Goal: Information Seeking & Learning: Learn about a topic

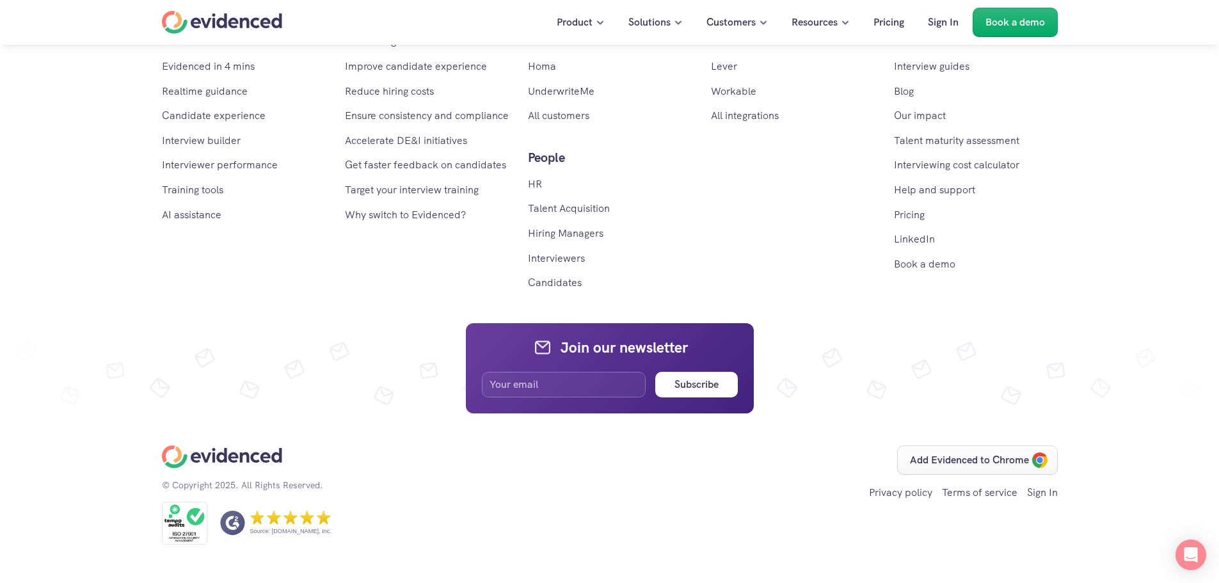
scroll to position [7754, 0]
click at [916, 246] on link "LinkedIn" at bounding box center [914, 238] width 41 height 13
click at [753, 122] on link "All integrations" at bounding box center [745, 115] width 68 height 13
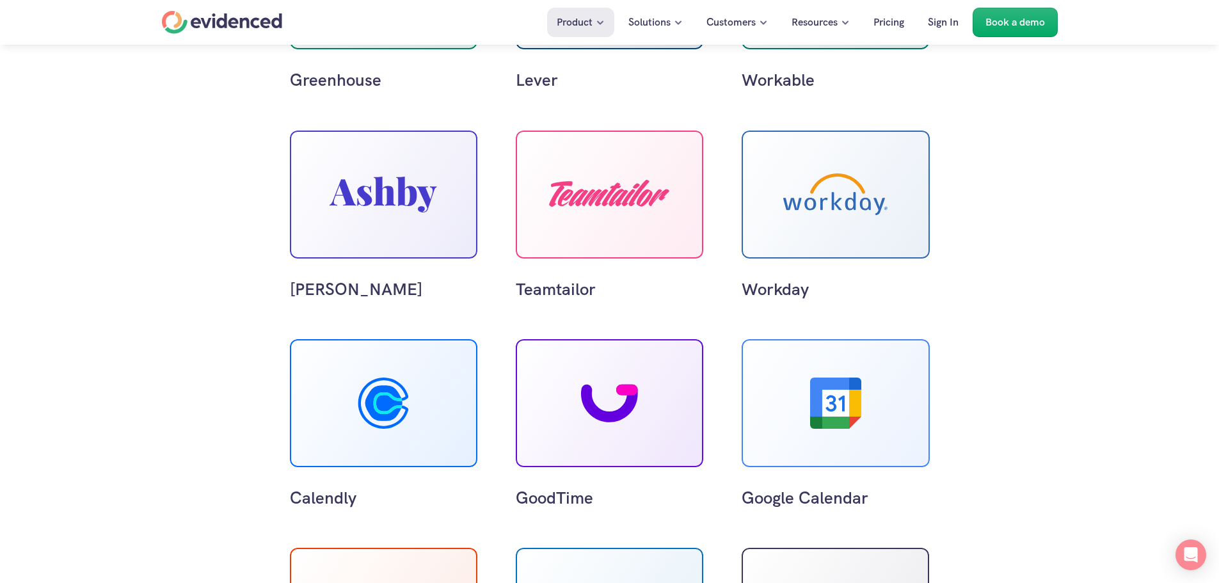
scroll to position [448, 0]
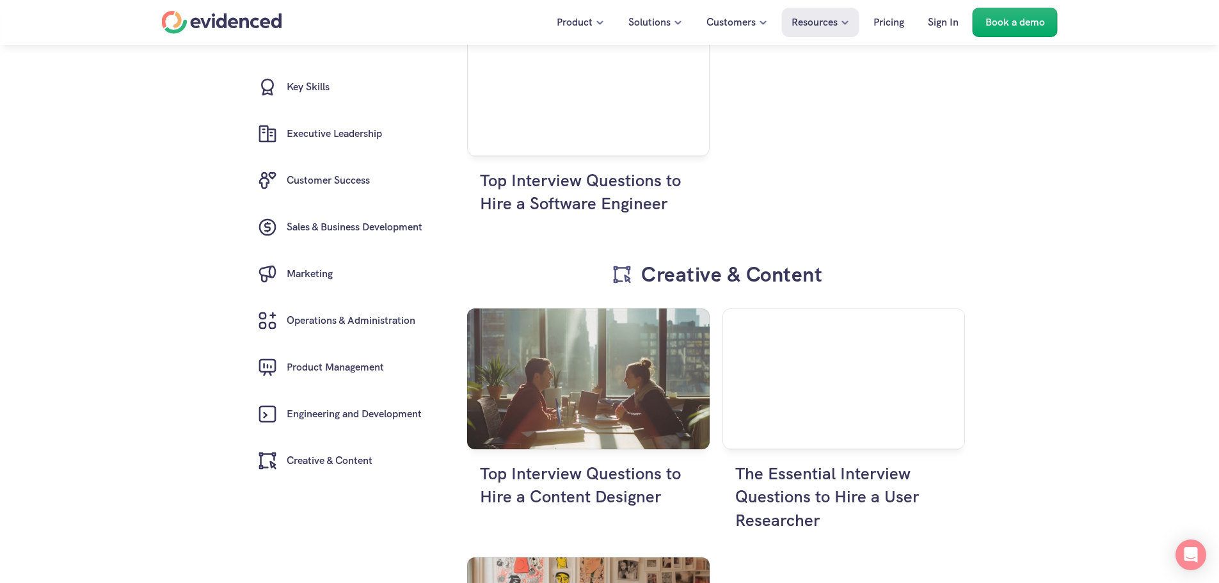
scroll to position [5375, 0]
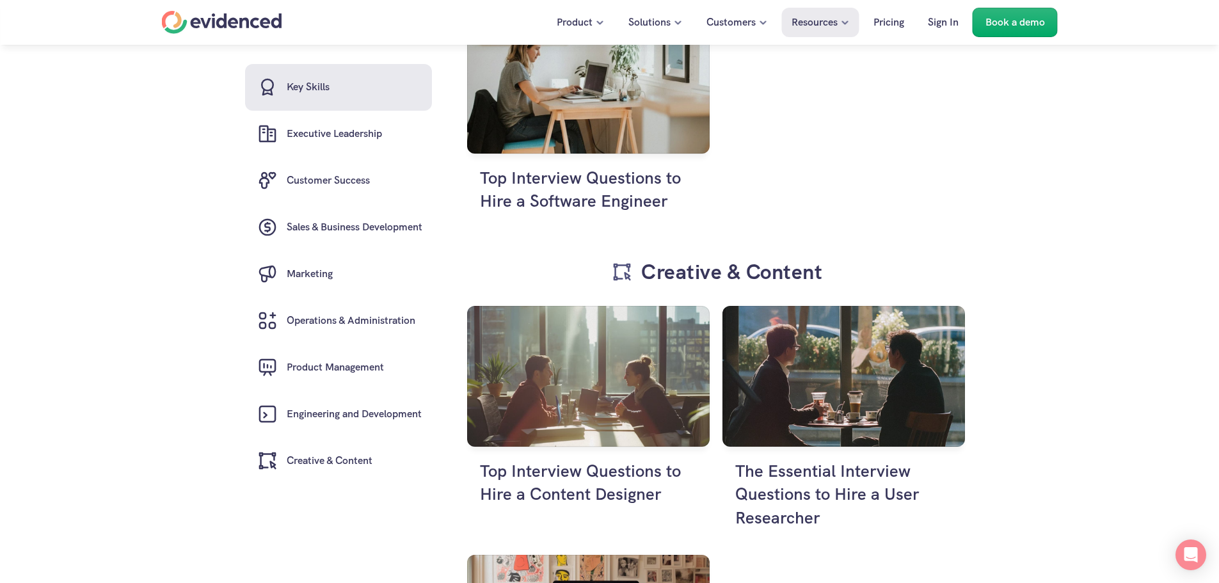
click at [315, 82] on h6 "Key Skills" at bounding box center [308, 87] width 43 height 17
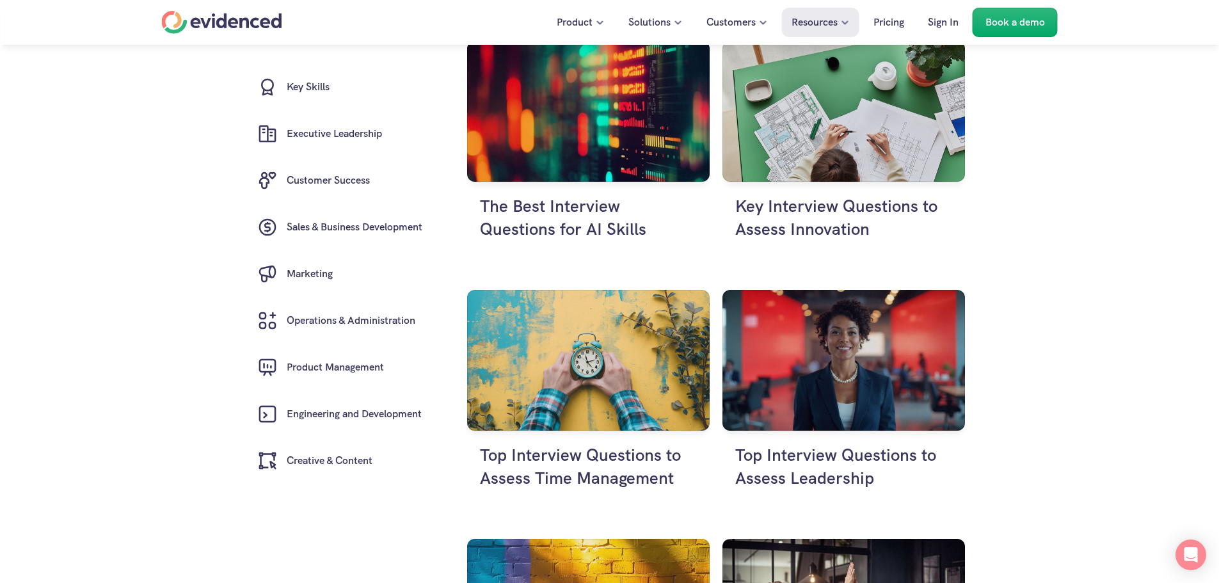
scroll to position [341, 0]
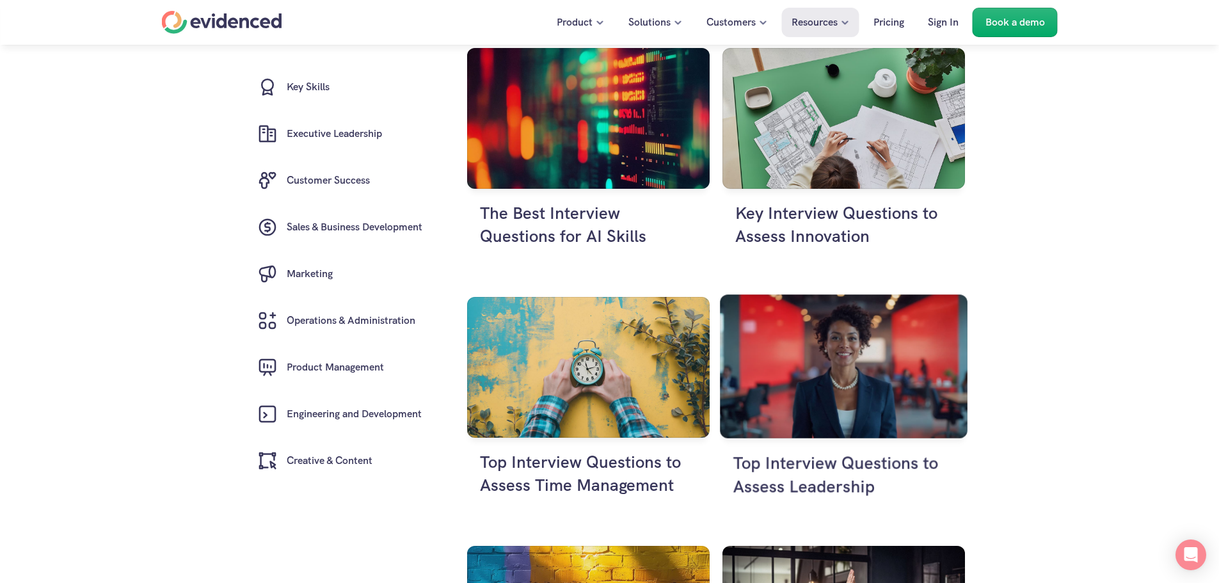
click at [831, 461] on h4 "Top Interview Questions to Assess Leadership" at bounding box center [843, 474] width 221 height 47
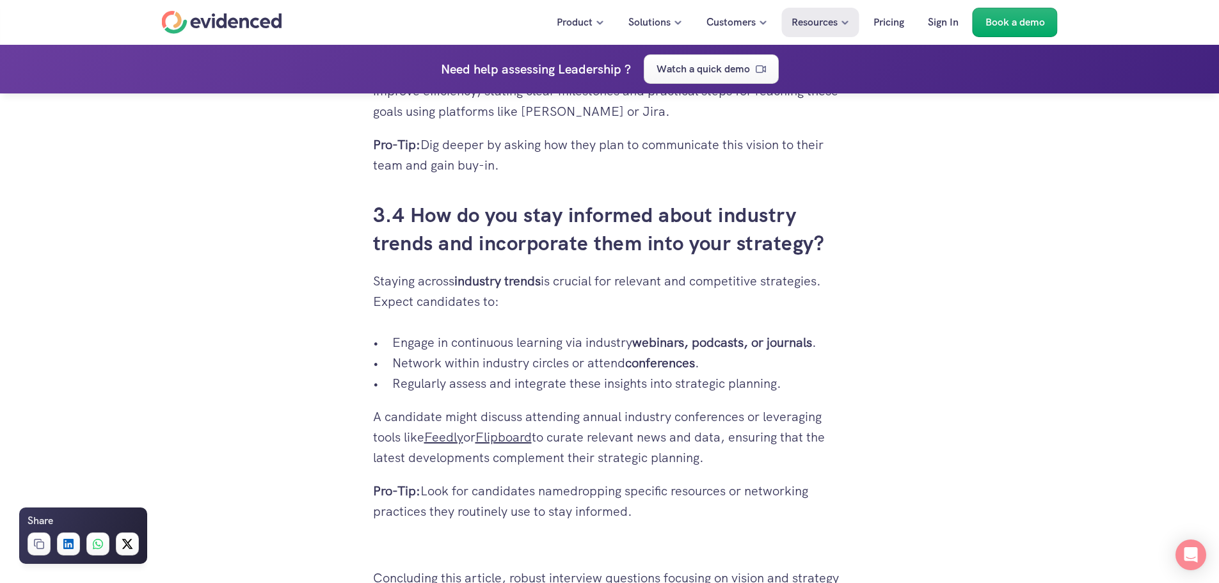
scroll to position [5503, 0]
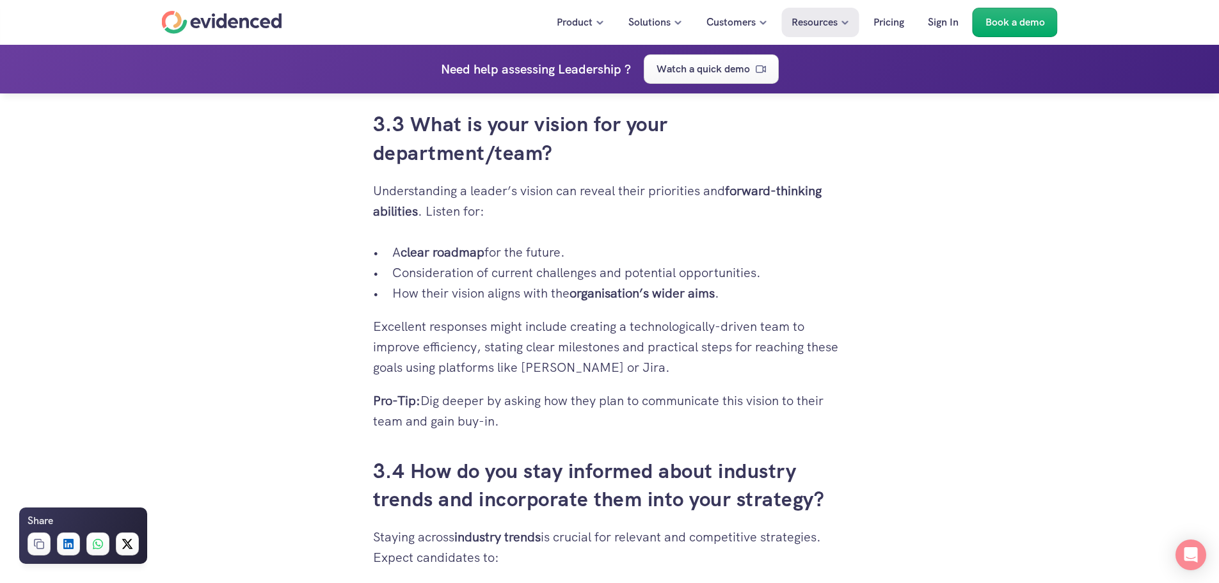
click at [214, 19] on div "Home" at bounding box center [222, 22] width 120 height 23
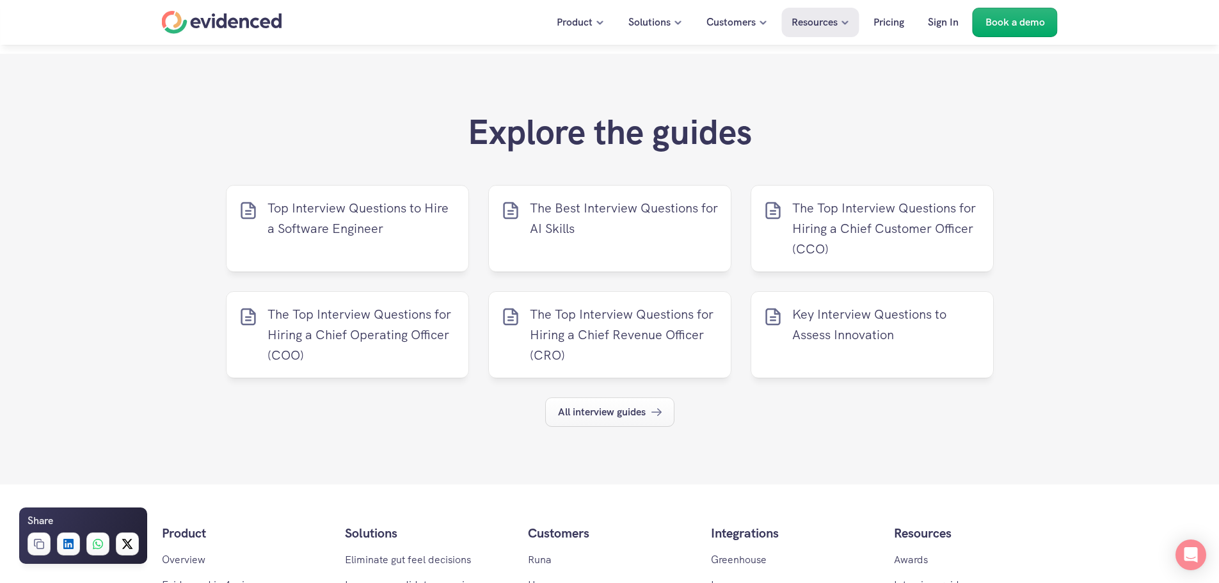
scroll to position [6975, 0]
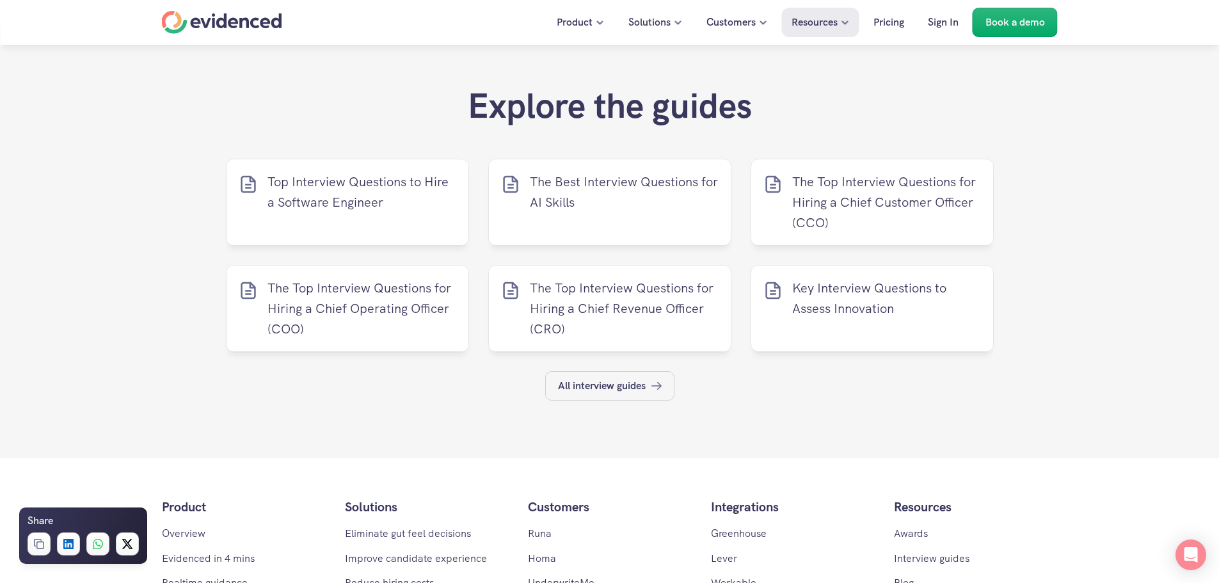
click at [633, 386] on p "All interview guides" at bounding box center [602, 386] width 88 height 17
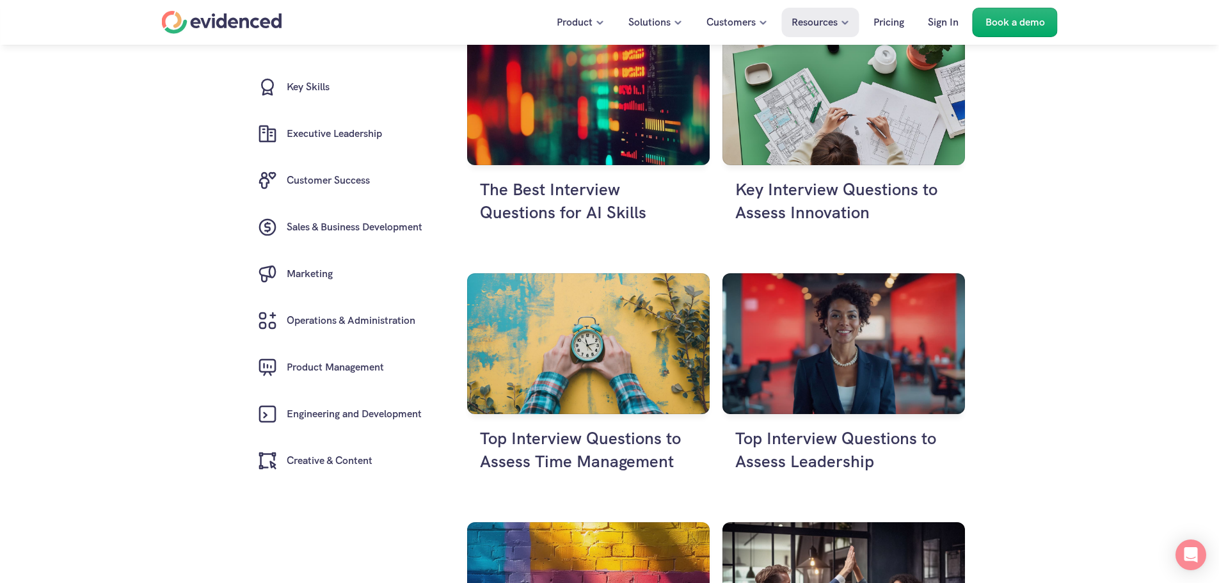
scroll to position [384, 0]
